Goal: Find specific fact

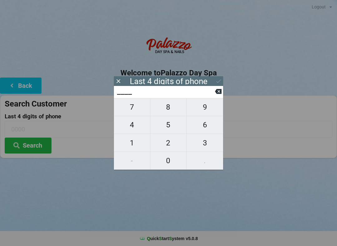
click at [204, 128] on span "6" at bounding box center [204, 124] width 36 height 13
type input "6___"
click at [132, 114] on span "7" at bounding box center [132, 107] width 36 height 13
type input "67__"
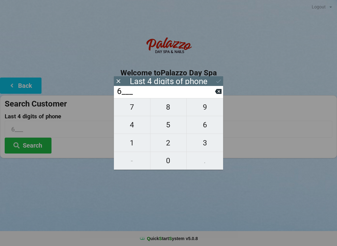
type input "67__"
click at [209, 132] on span "6" at bounding box center [204, 124] width 36 height 13
type input "676_"
click at [172, 111] on span "8" at bounding box center [168, 107] width 36 height 13
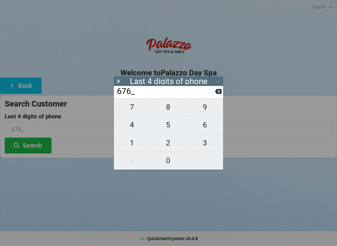
type input "6768"
click at [40, 147] on button "Search" at bounding box center [28, 146] width 47 height 16
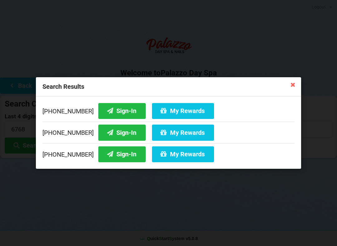
click at [113, 132] on button "Sign-In" at bounding box center [121, 133] width 47 height 16
